Goal: Check status: Check status

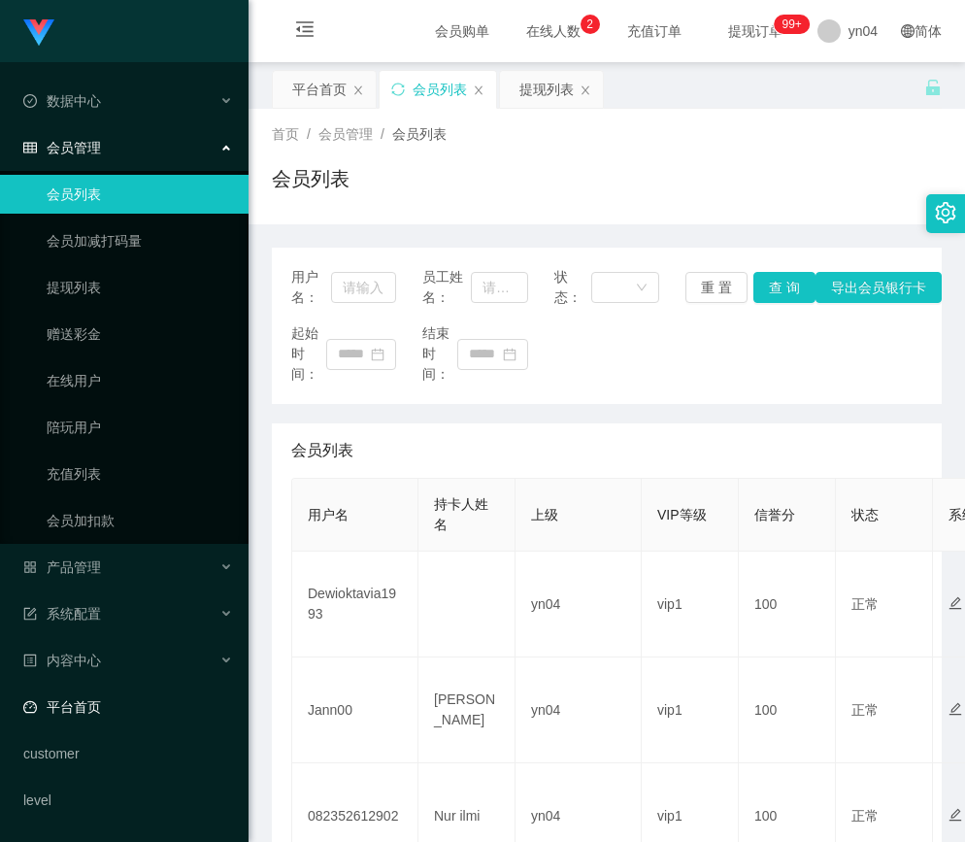
click at [91, 712] on link "平台首页" at bounding box center [128, 706] width 210 height 39
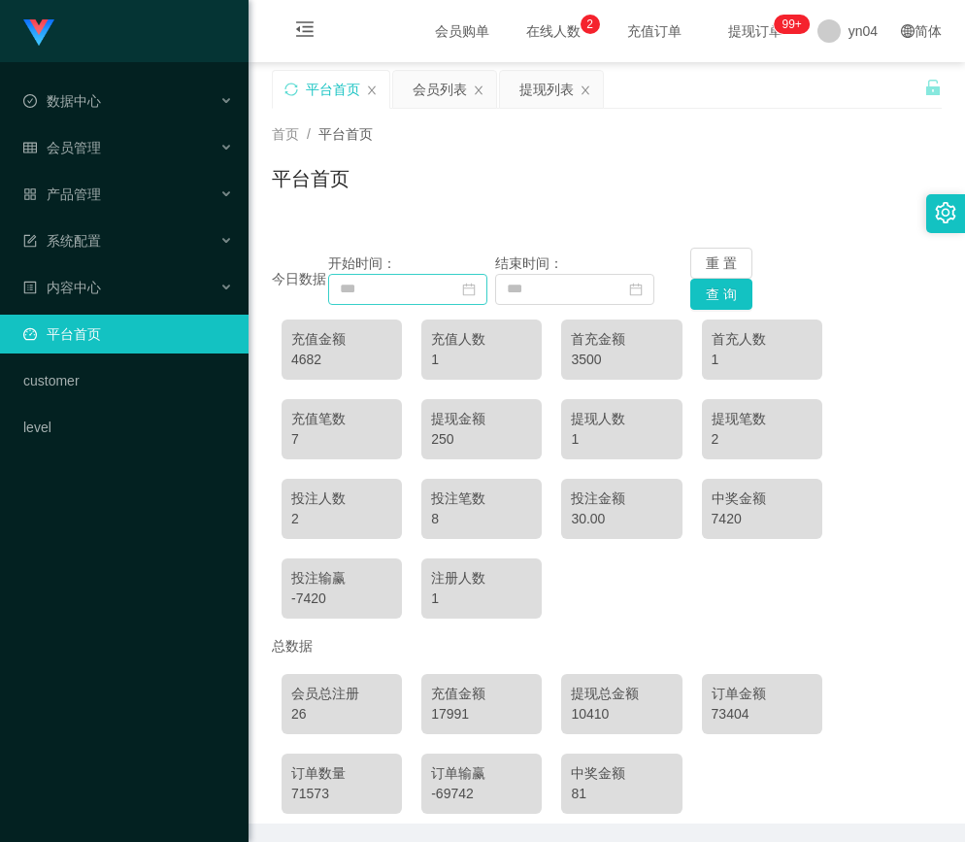
drag, startPoint x: 0, startPoint y: 0, endPoint x: 474, endPoint y: 289, distance: 555.1
click at [474, 289] on icon "图标: calendar" at bounding box center [469, 290] width 14 height 14
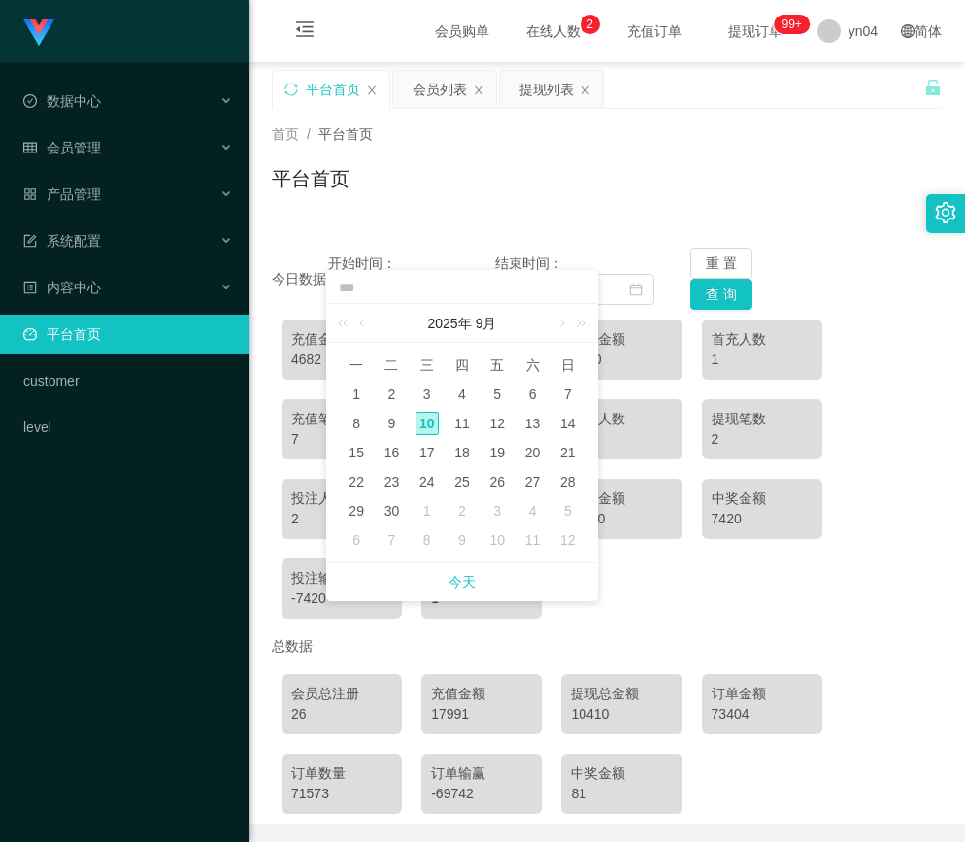
click at [429, 430] on div "10" at bounding box center [427, 423] width 23 height 23
type input "**********"
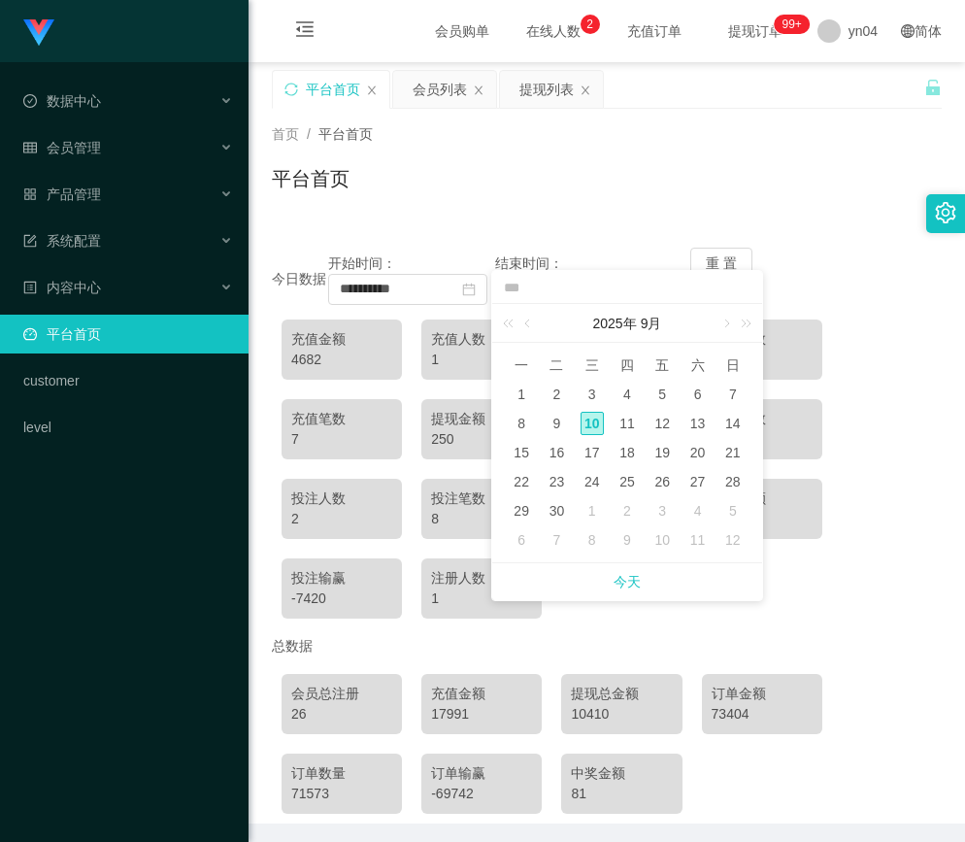
click at [587, 428] on div "10" at bounding box center [592, 423] width 23 height 23
type input "**********"
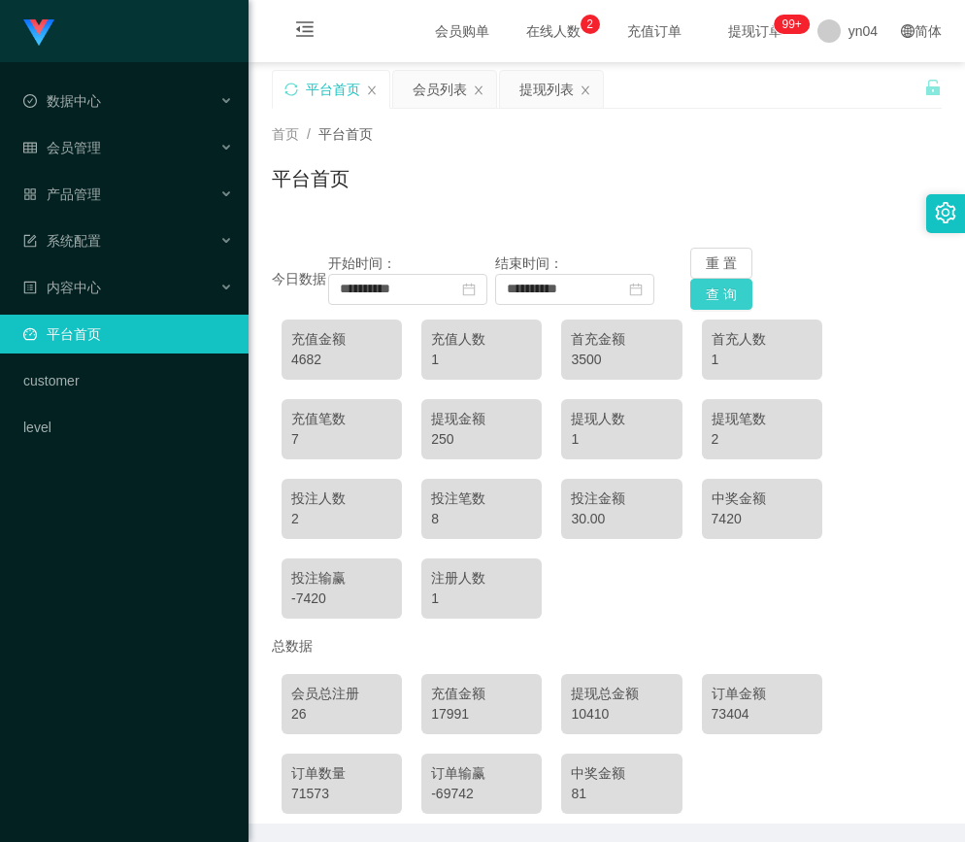
click at [709, 298] on button "查 询" at bounding box center [721, 294] width 62 height 31
click at [640, 290] on icon "图标: close-circle" at bounding box center [636, 290] width 14 height 14
click at [699, 299] on button "查 询" at bounding box center [721, 294] width 62 height 31
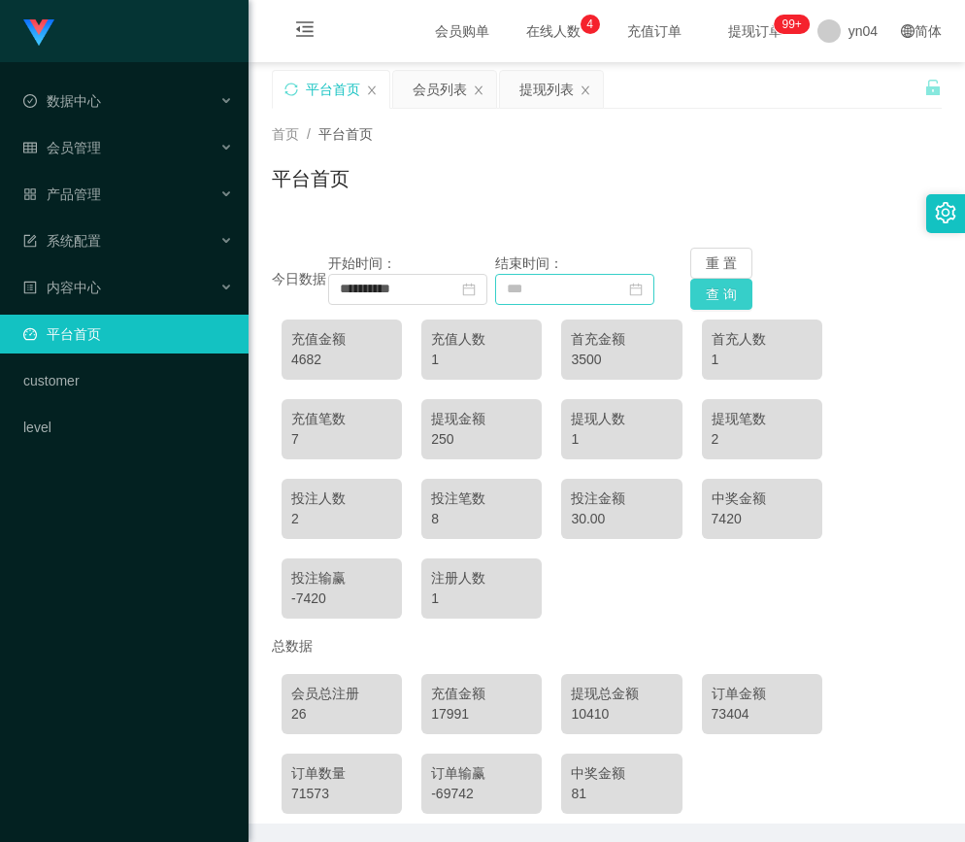
click at [717, 303] on button "查 询" at bounding box center [721, 294] width 62 height 31
drag, startPoint x: 0, startPoint y: 0, endPoint x: 474, endPoint y: 294, distance: 557.7
click at [474, 294] on icon "图标: calendar" at bounding box center [468, 289] width 13 height 13
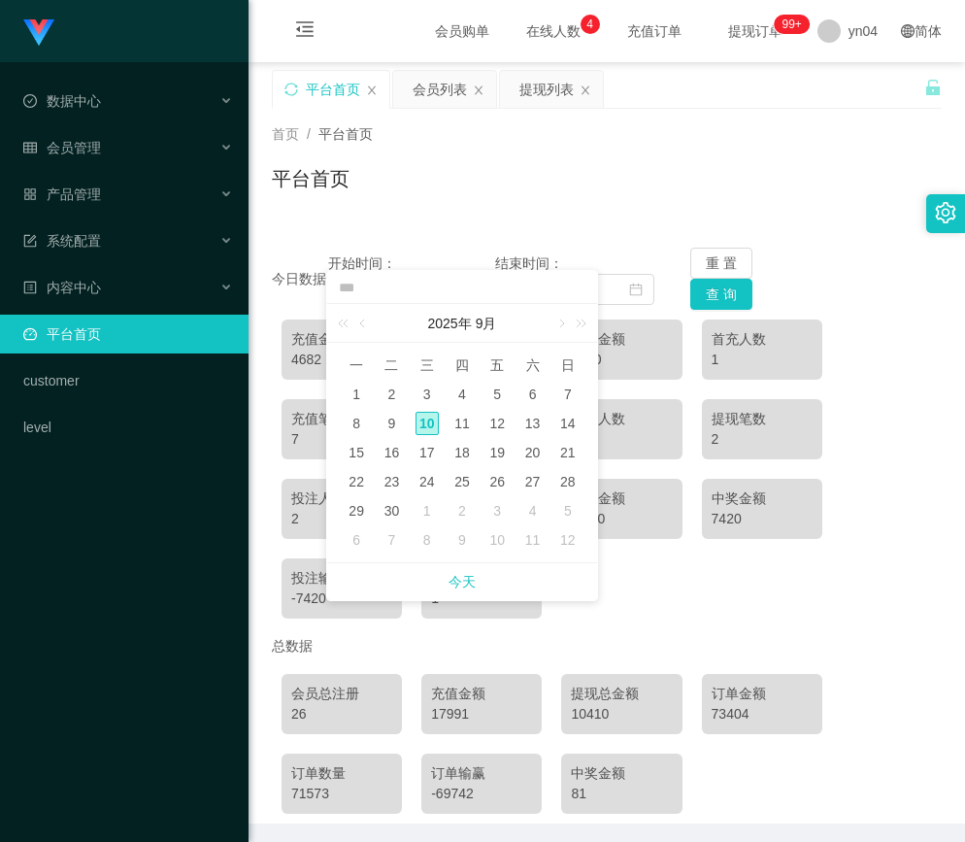
click at [474, 294] on input at bounding box center [462, 288] width 250 height 21
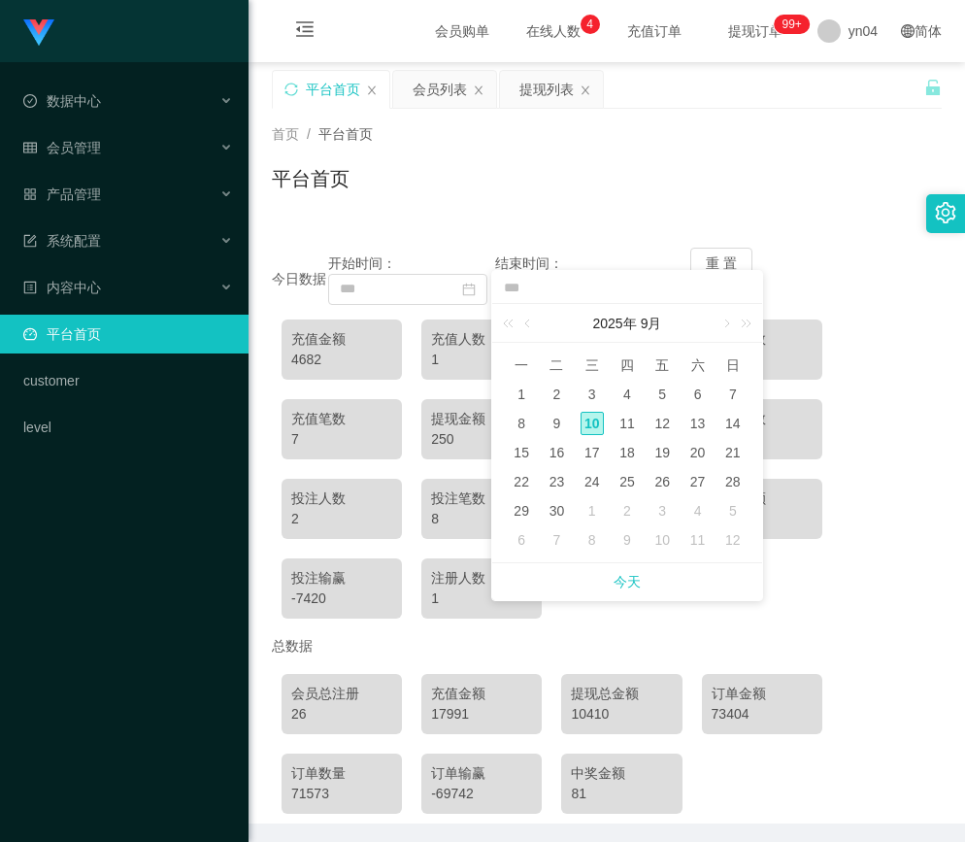
click at [451, 206] on div "平台首页" at bounding box center [607, 186] width 670 height 45
click at [460, 236] on div "今日数据 开始时间： 结束时间： 重 置 查 询 充值金额 4682 充值人数 1 首充金额 3500 首充人数 1 充值笔数 7 提现金额 250 提现人数…" at bounding box center [607, 523] width 670 height 599
